Goal: Information Seeking & Learning: Find specific fact

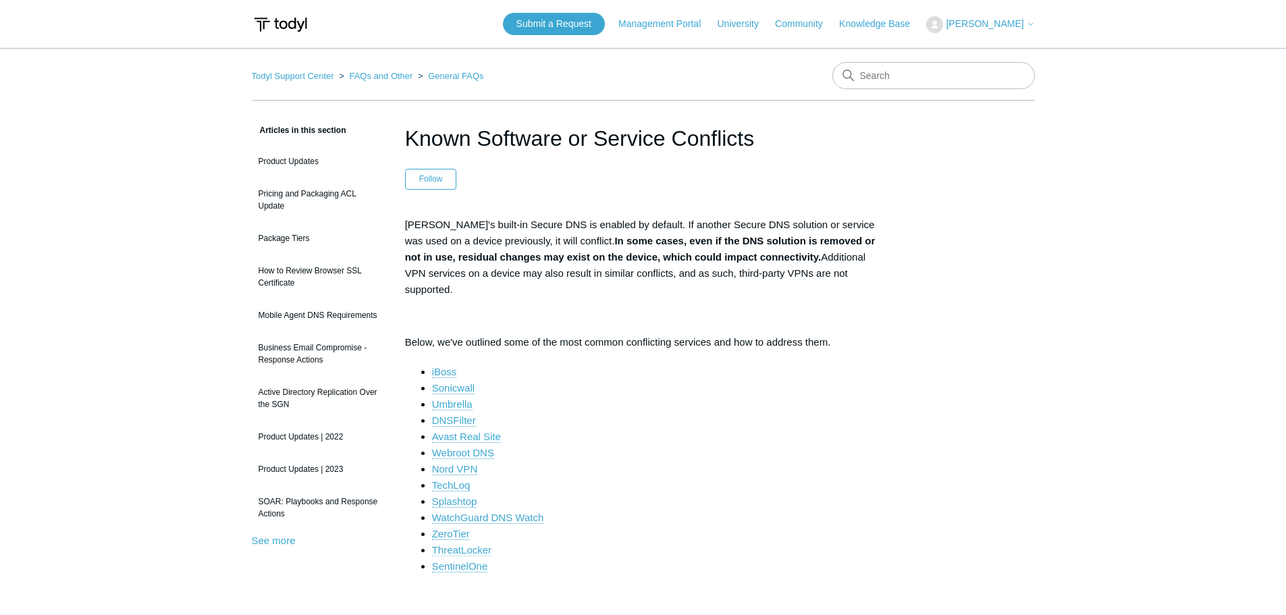
click at [473, 544] on link "ThreatLocker" at bounding box center [461, 550] width 59 height 12
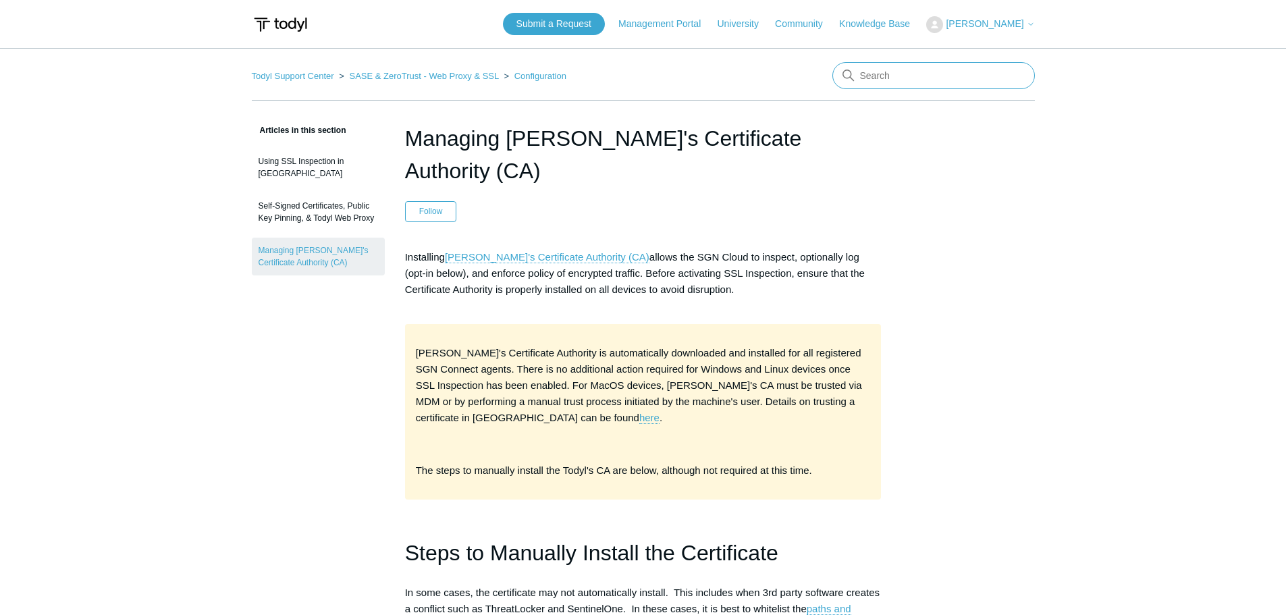
click at [898, 81] on input "Search" at bounding box center [934, 75] width 203 height 27
type input "IP address"
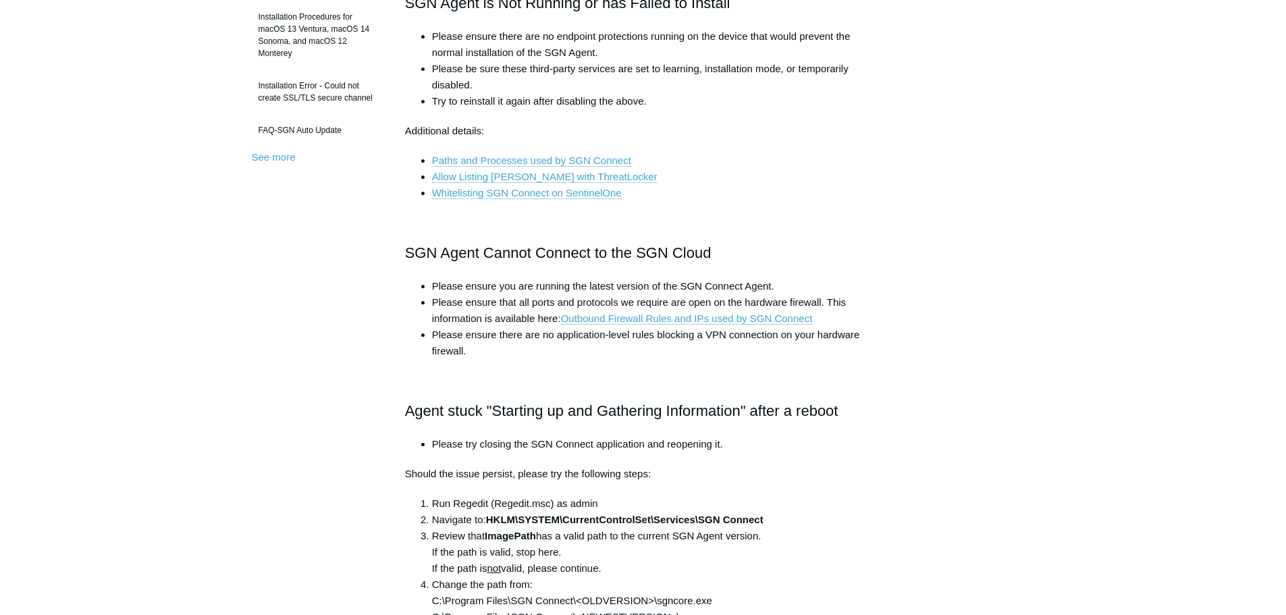
scroll to position [608, 0]
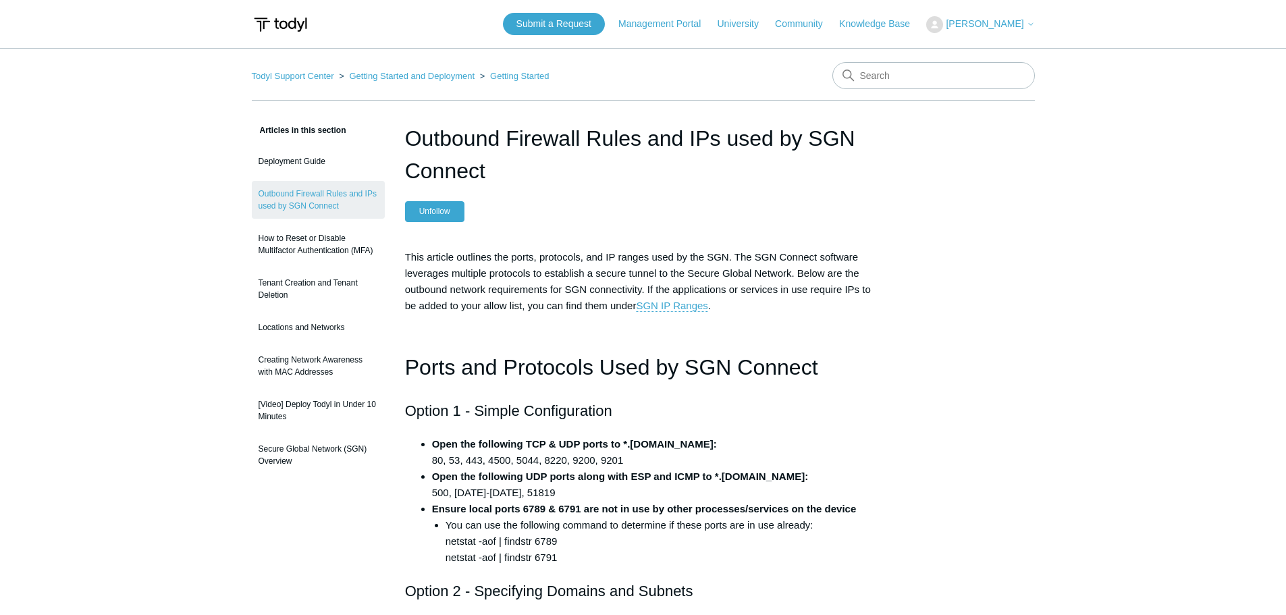
scroll to position [338, 0]
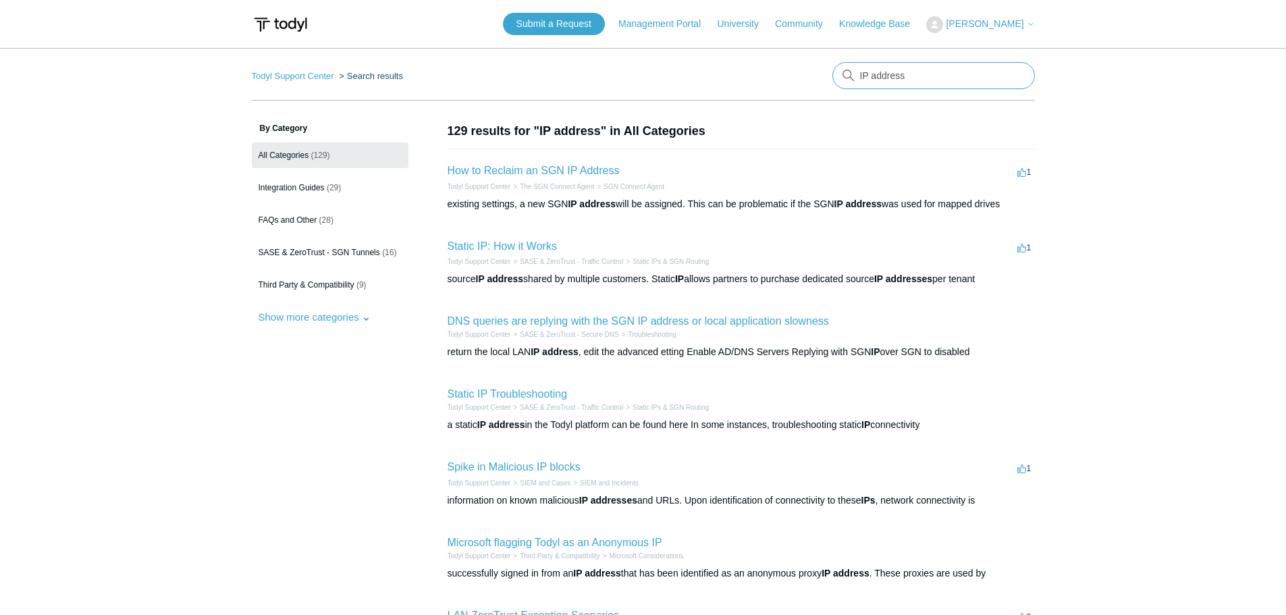
click at [894, 74] on input "IP address" at bounding box center [934, 75] width 203 height 27
type input "h"
type input "c"
type input "m"
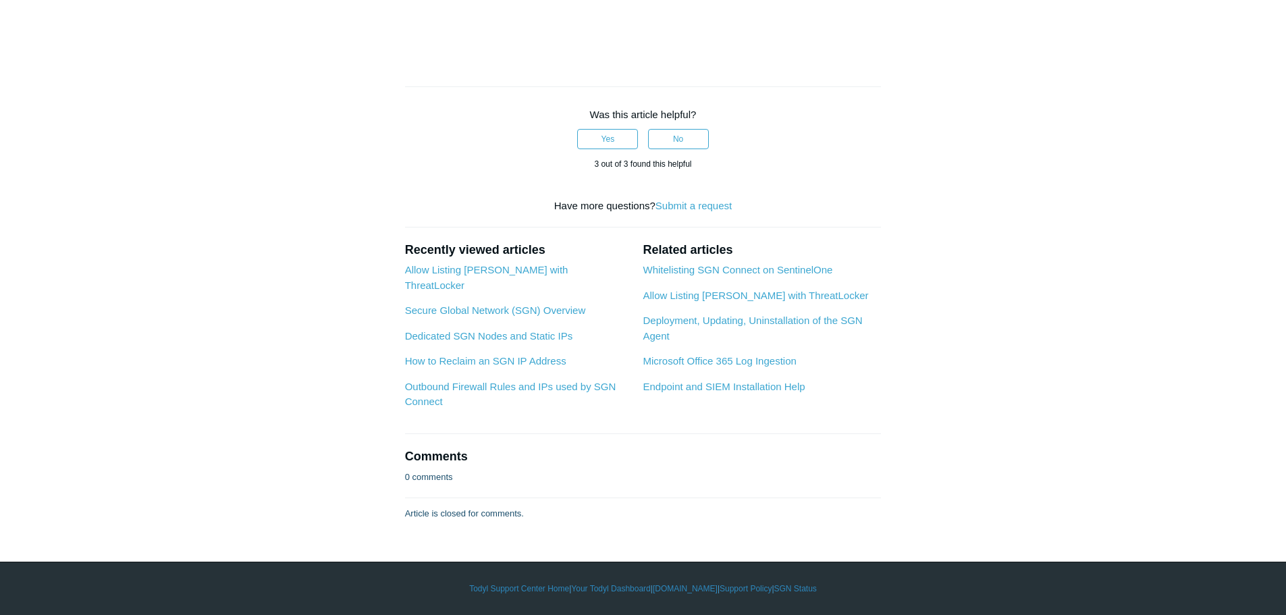
scroll to position [3831, 0]
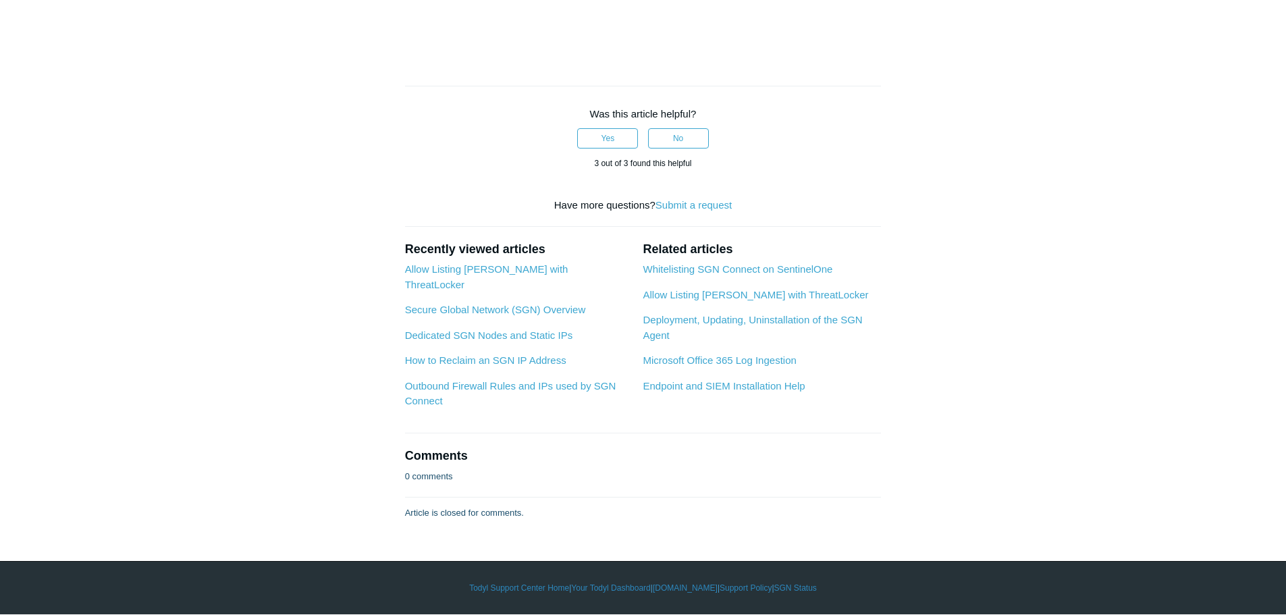
scroll to position [3831, 0]
